Goal: Task Accomplishment & Management: Use online tool/utility

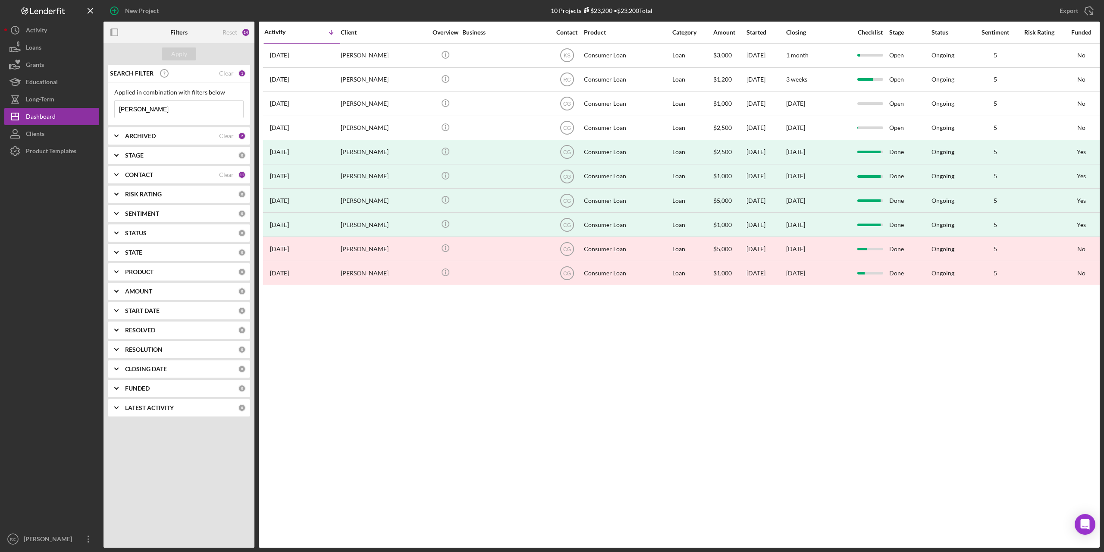
click at [160, 107] on input "[PERSON_NAME]" at bounding box center [179, 108] width 129 height 17
type input "n"
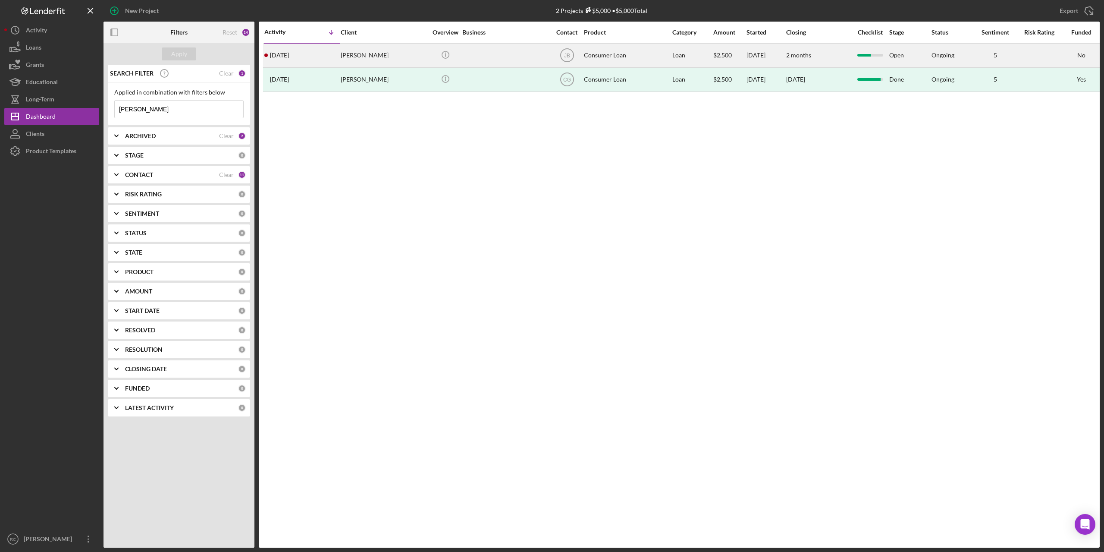
type input "[PERSON_NAME]"
click at [370, 53] on div "[PERSON_NAME]" at bounding box center [384, 55] width 86 height 23
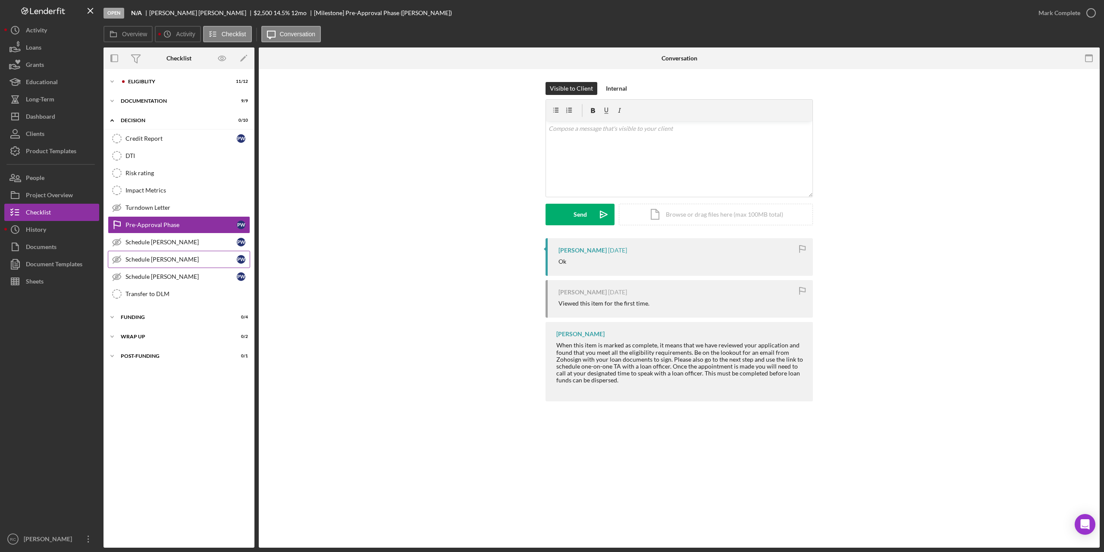
click at [163, 257] on div "Schedule [PERSON_NAME]" at bounding box center [181, 259] width 111 height 7
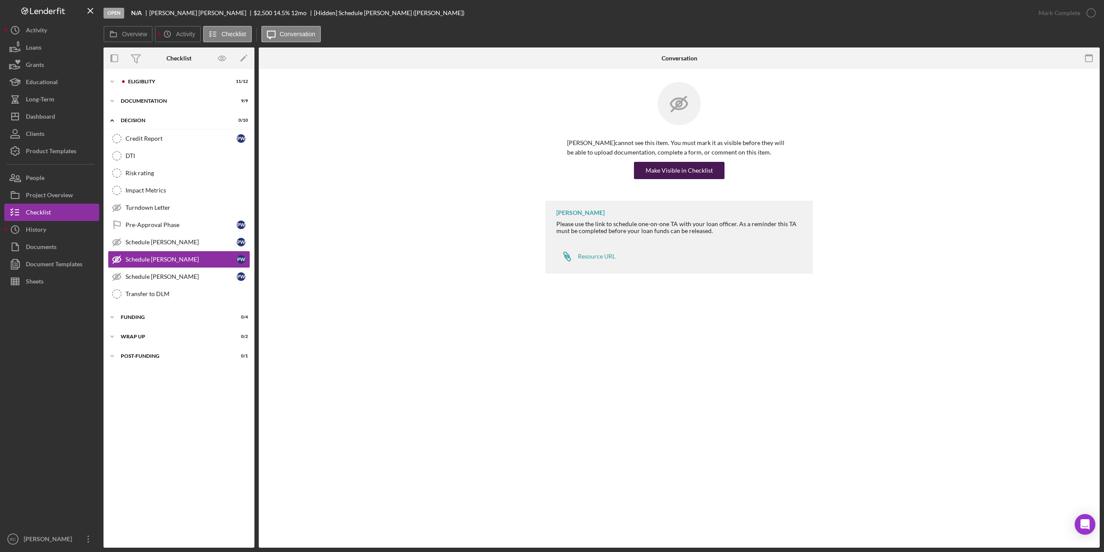
click at [672, 170] on div "Make Visible in Checklist" at bounding box center [679, 170] width 67 height 17
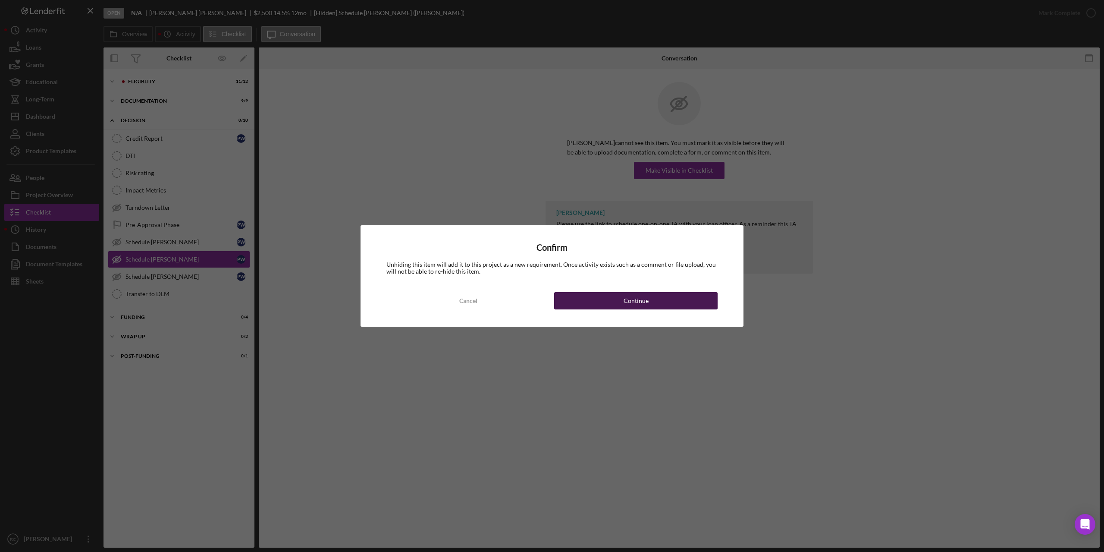
click at [636, 301] on div "Continue" at bounding box center [636, 300] width 25 height 17
